Goal: Task Accomplishment & Management: Use online tool/utility

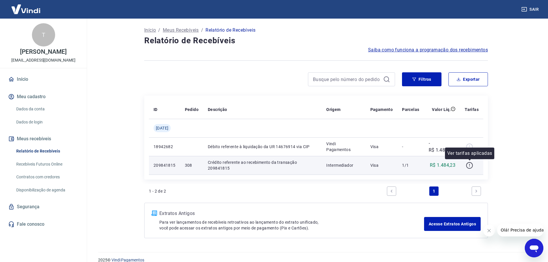
click at [471, 166] on icon "button" at bounding box center [469, 165] width 7 height 7
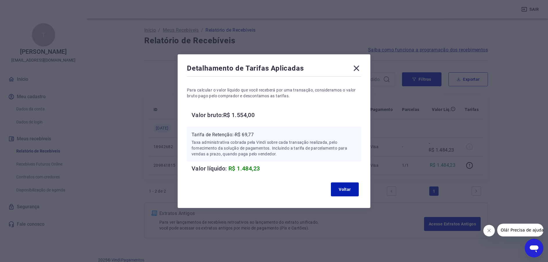
click at [356, 70] on icon at bounding box center [356, 68] width 9 height 9
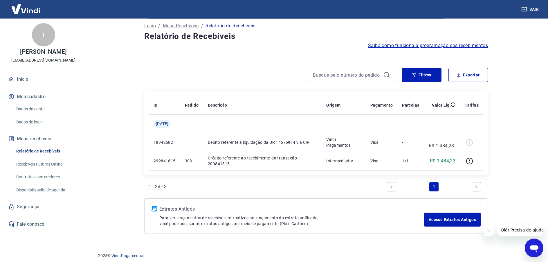
scroll to position [8, 0]
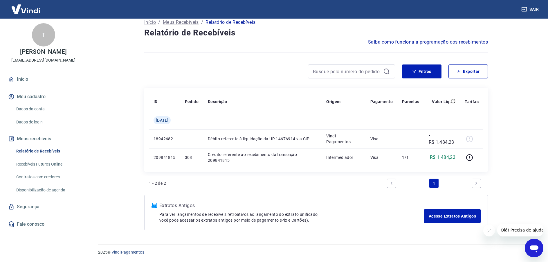
click at [56, 166] on link "Recebíveis Futuros Online" at bounding box center [47, 164] width 66 height 12
